Goal: Task Accomplishment & Management: Use online tool/utility

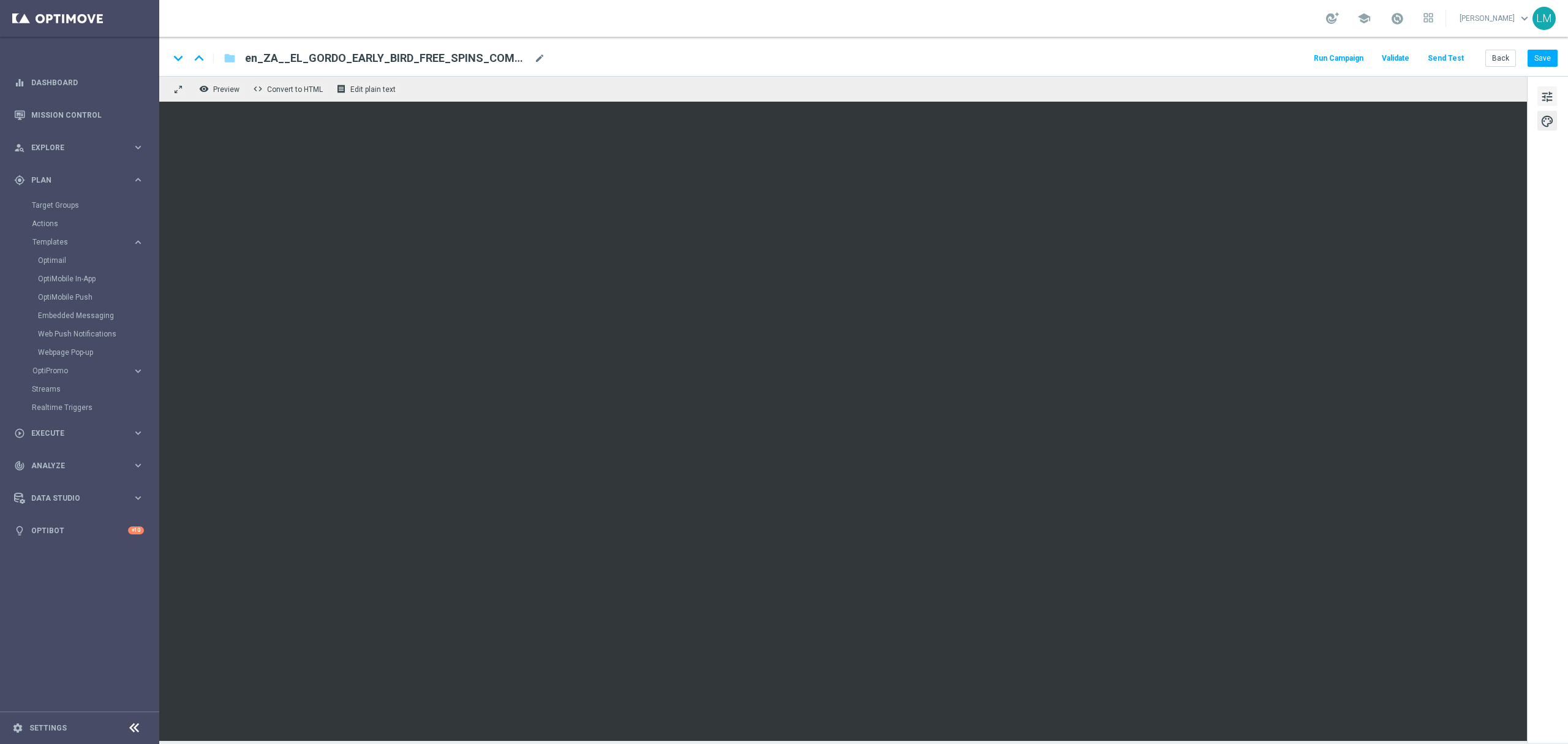
click at [1536, 100] on div "tune palette" at bounding box center [1548, 409] width 41 height 667
click at [1541, 97] on span "tune" at bounding box center [1547, 97] width 13 height 16
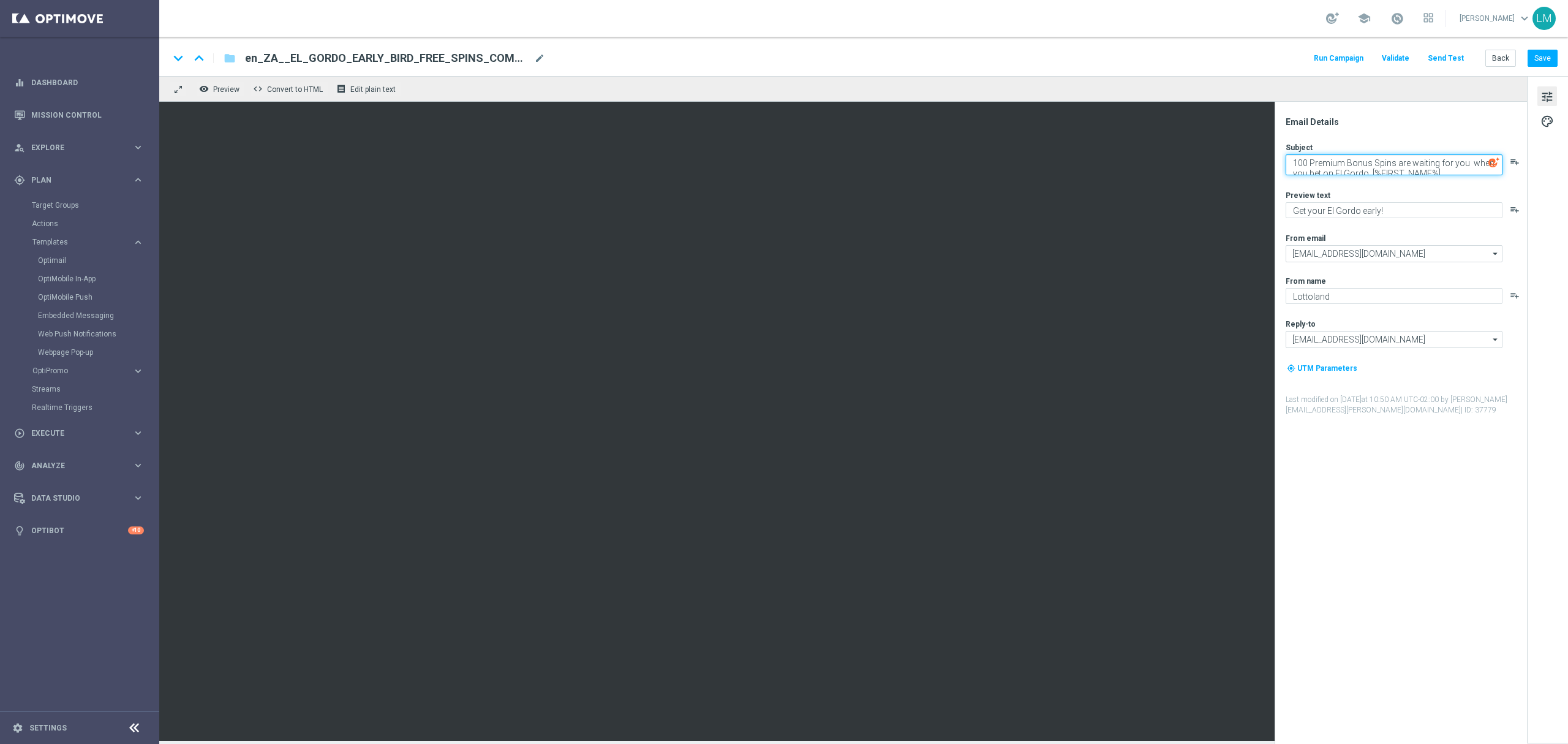
click at [1470, 155] on textarea "100 Premium Bonus Spins are waiting for you when you bet on El Gordo, [%FIRST_N…" at bounding box center [1393, 165] width 217 height 20
type textarea "100 Premium Bonus Spins are waiting for you when you bet on El Gordo, [%FIRST_N…"
click at [1541, 62] on button "Save" at bounding box center [1542, 58] width 30 height 17
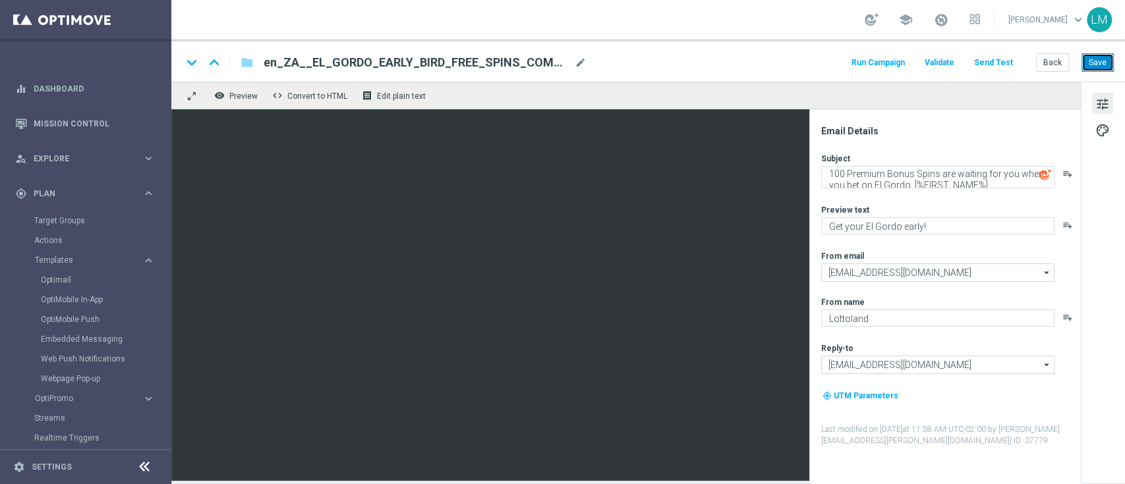
click at [1090, 66] on button "Save" at bounding box center [1097, 62] width 32 height 18
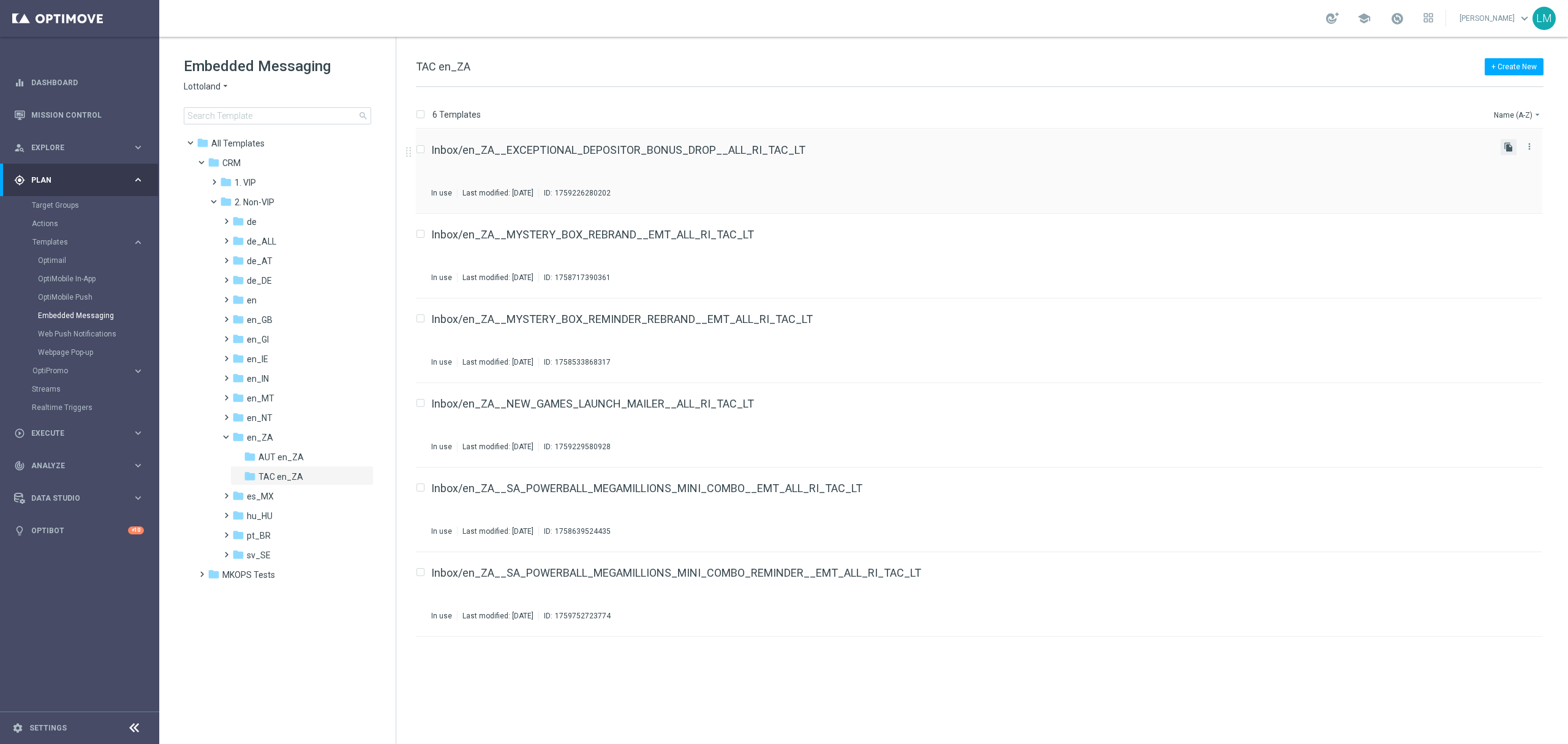
click at [1507, 148] on icon "file_copy" at bounding box center [1509, 147] width 10 height 10
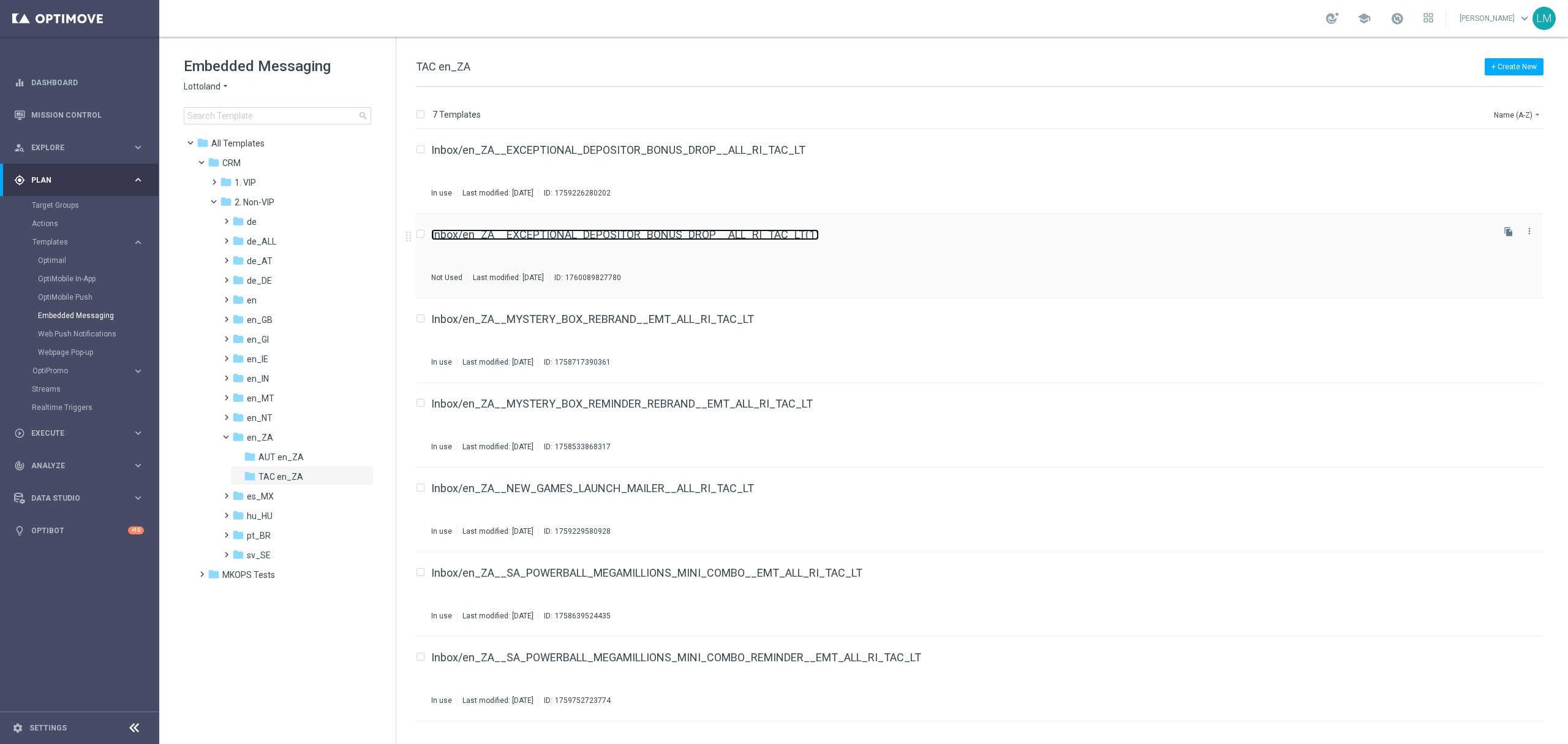
click at [690, 238] on link "Inbox/en_ZA__EXCEPTIONAL_DEPOSITOR_BONUS_DROP__ALL_RI_TAC_LT(1)" at bounding box center [625, 234] width 388 height 11
